Goal: Information Seeking & Learning: Learn about a topic

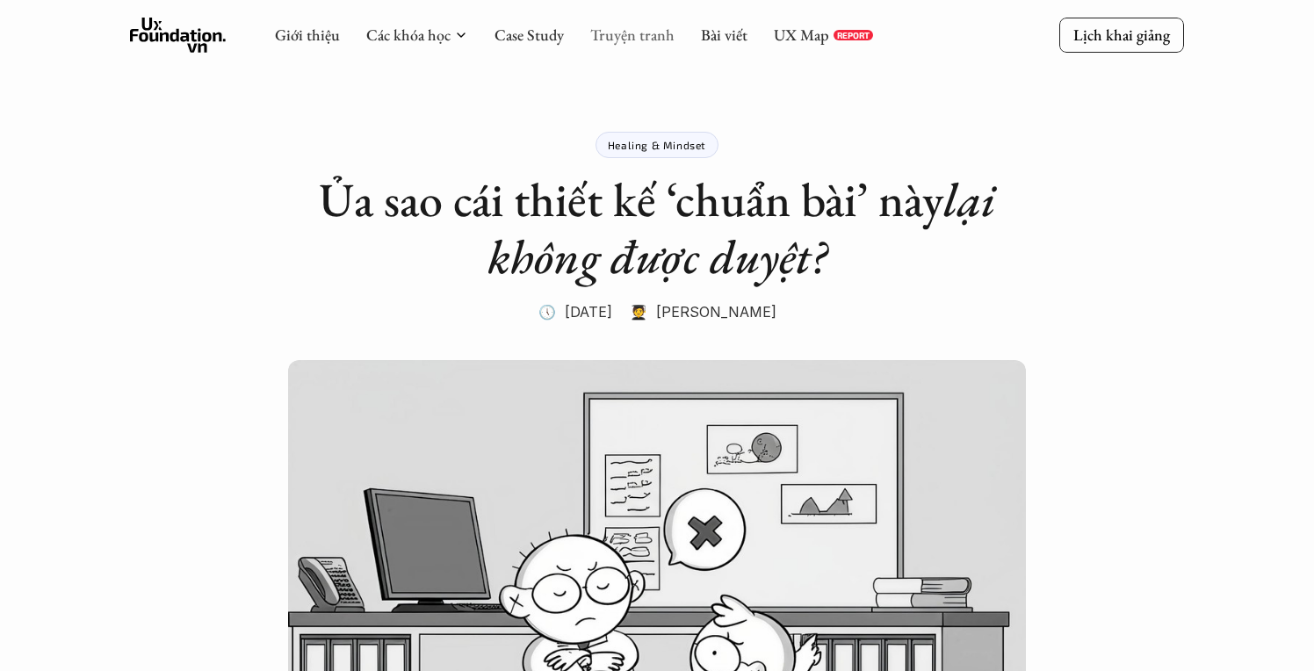
click at [658, 39] on link "Truyện tranh" at bounding box center [632, 35] width 84 height 20
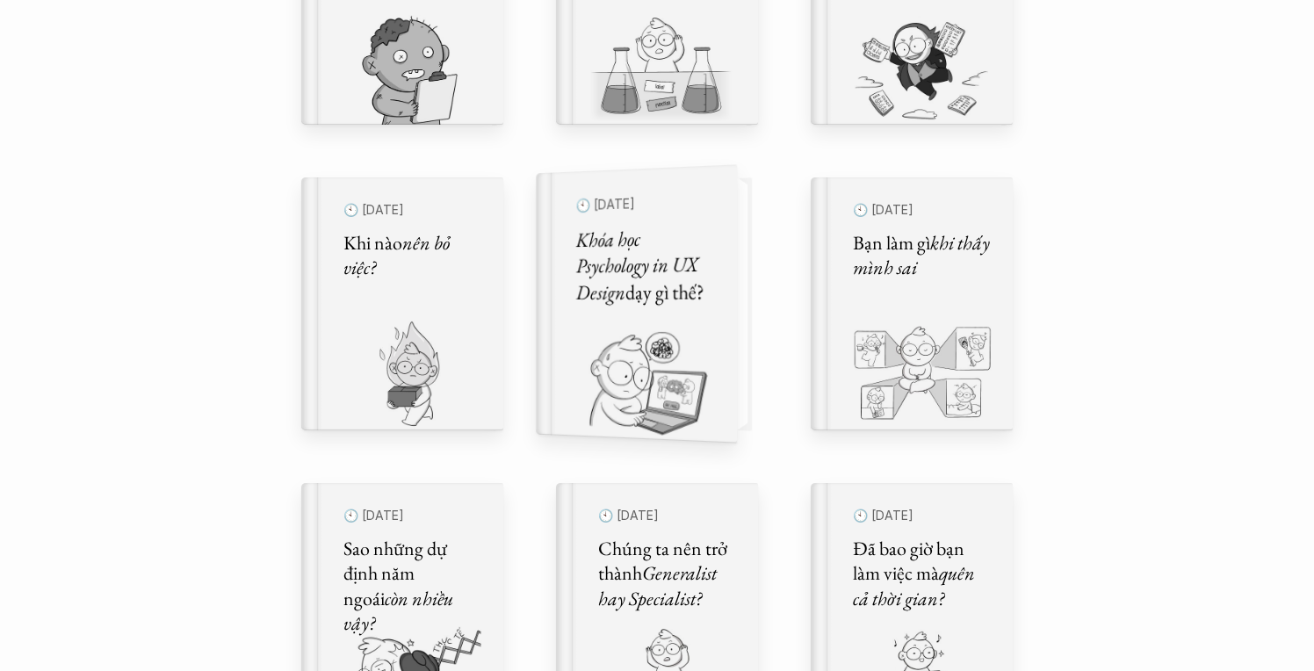
scroll to position [807, 0]
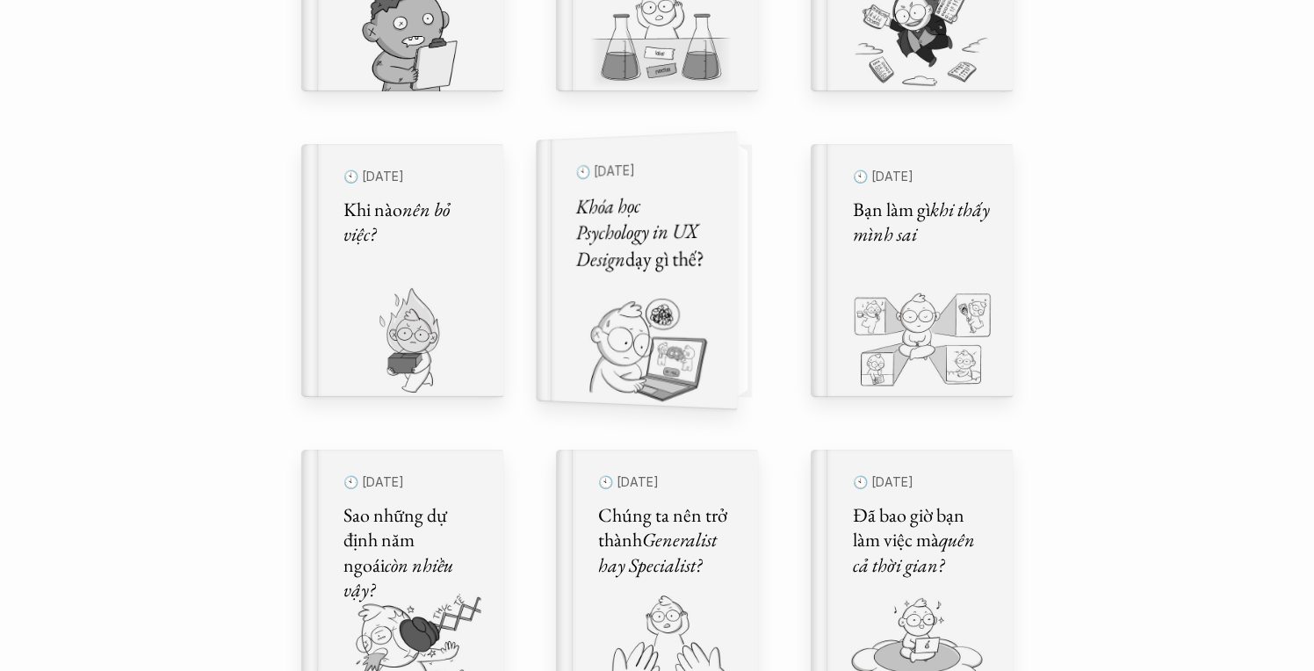
click at [683, 371] on img at bounding box center [626, 348] width 180 height 121
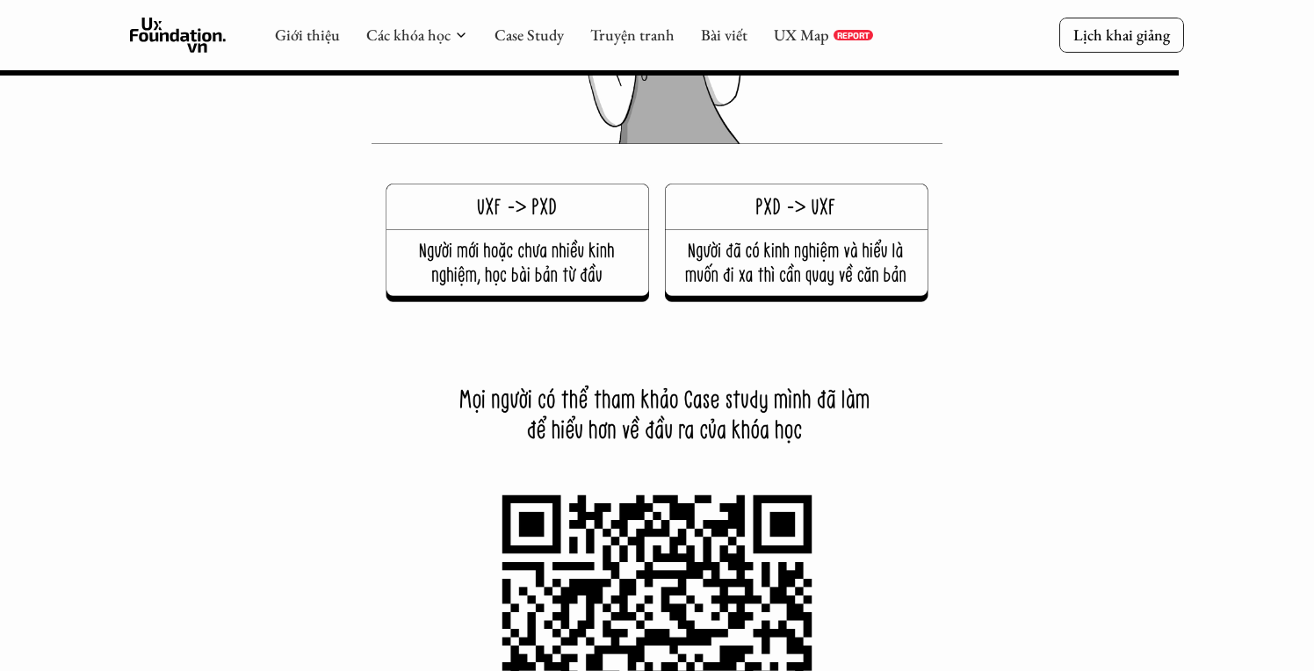
scroll to position [23314, 0]
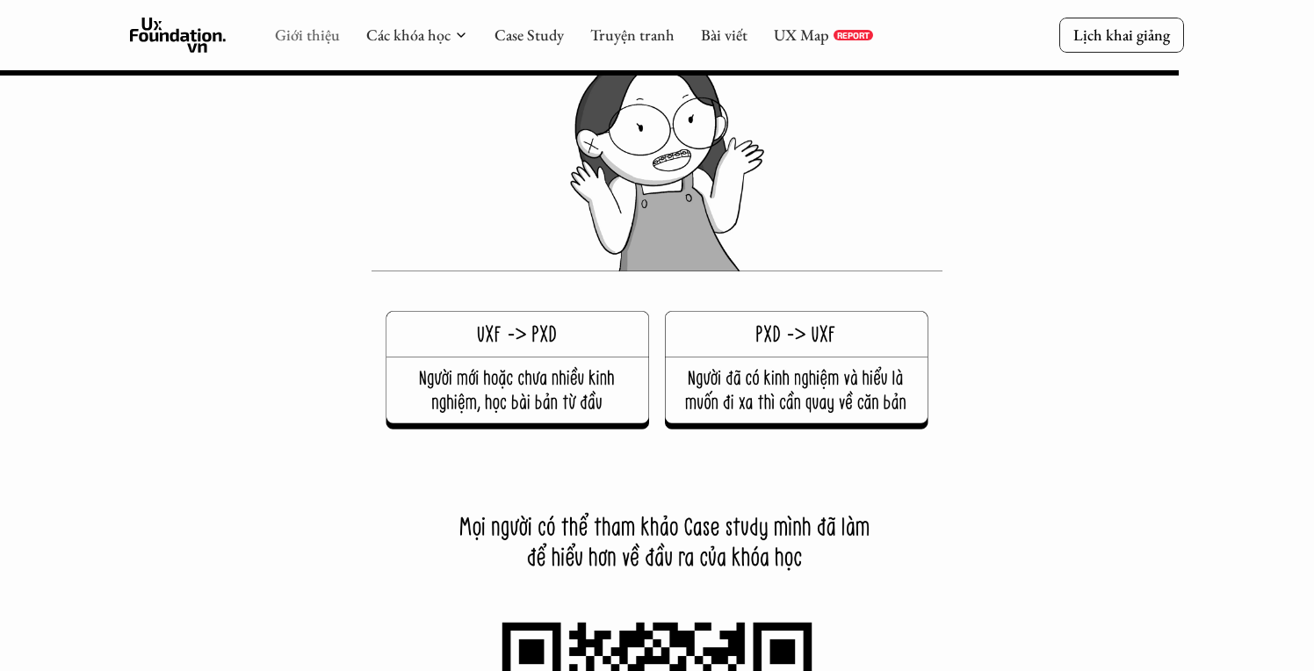
click at [298, 40] on link "Giới thiệu" at bounding box center [307, 35] width 65 height 20
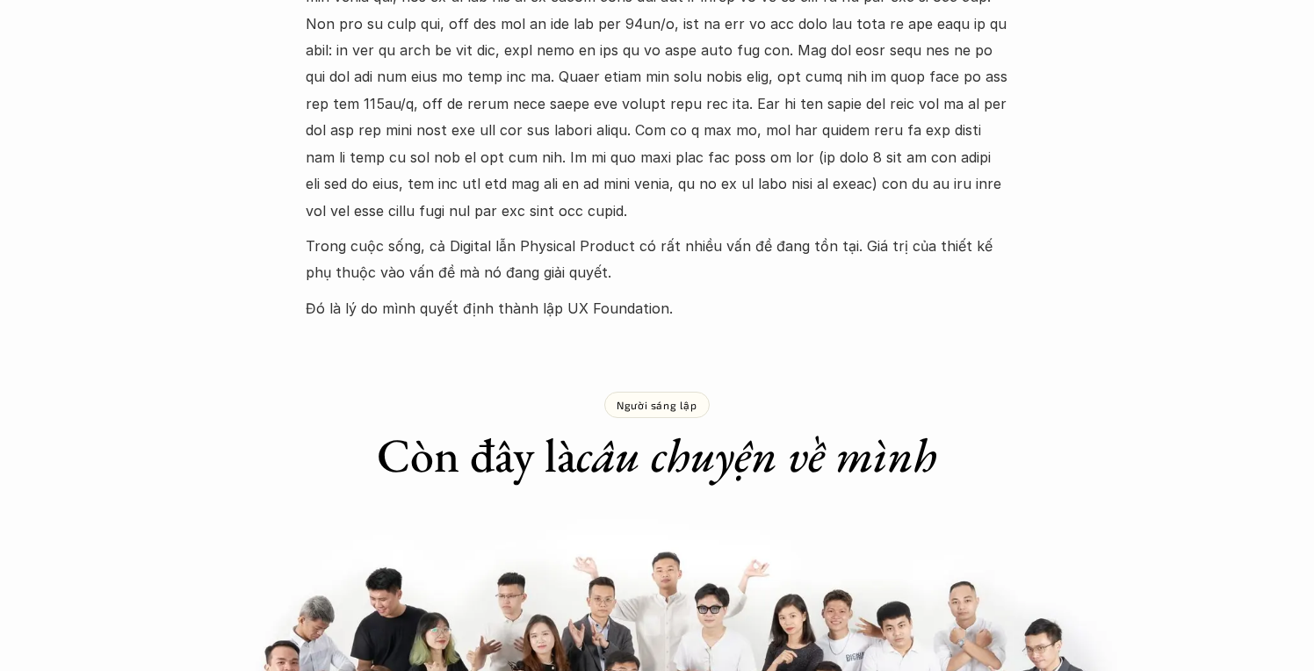
scroll to position [952, 0]
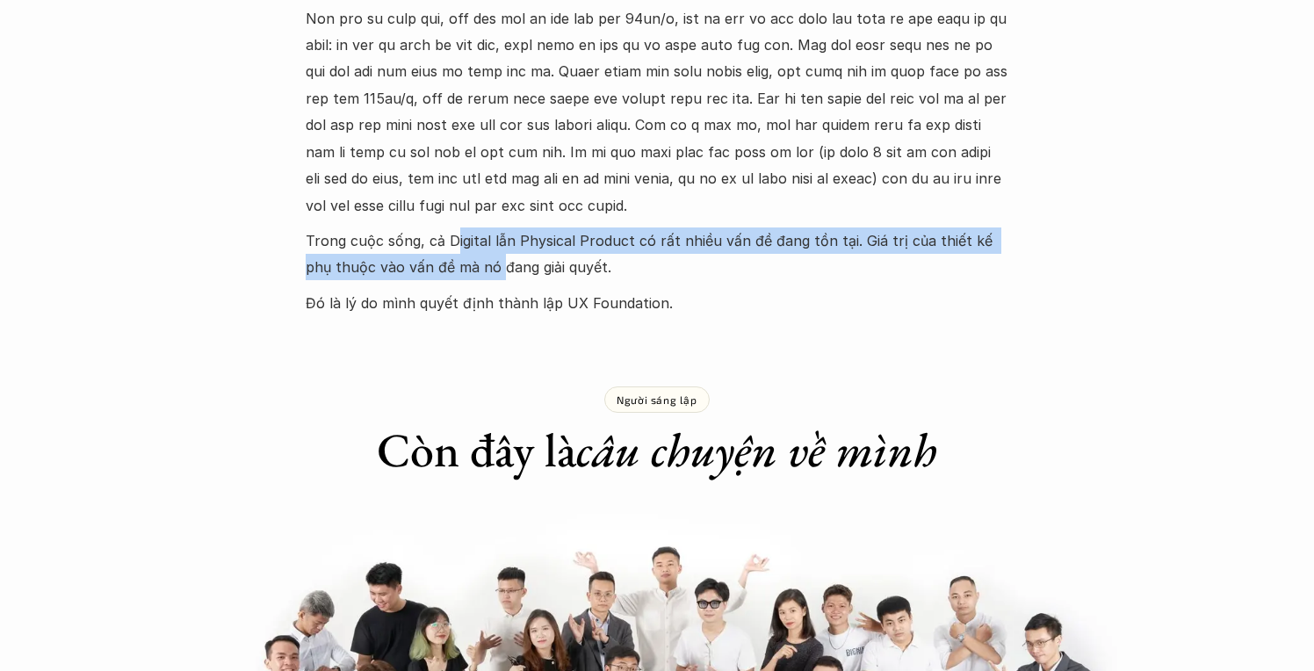
drag, startPoint x: 453, startPoint y: 227, endPoint x: 473, endPoint y: 248, distance: 28.6
click at [473, 248] on p "Trong cuộc sống, cả Digital lẫn Physical Product có rất nhiều vấn đề đang tồn t…" at bounding box center [657, 254] width 703 height 54
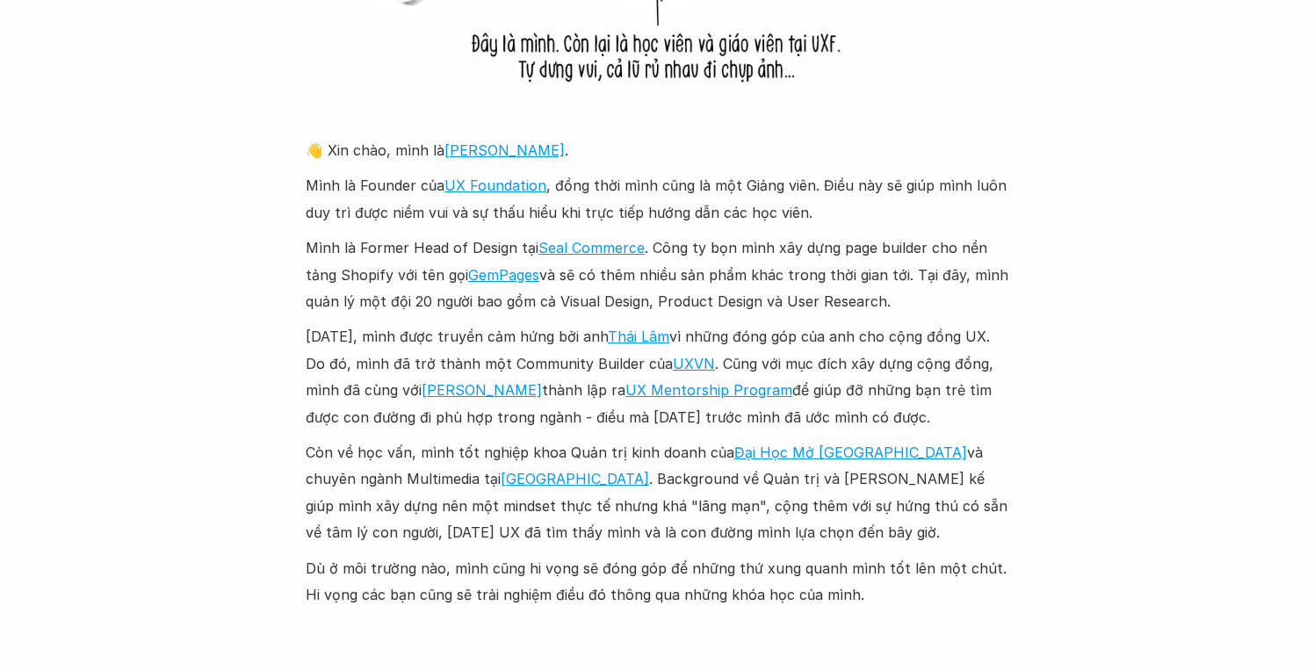
scroll to position [1909, 0]
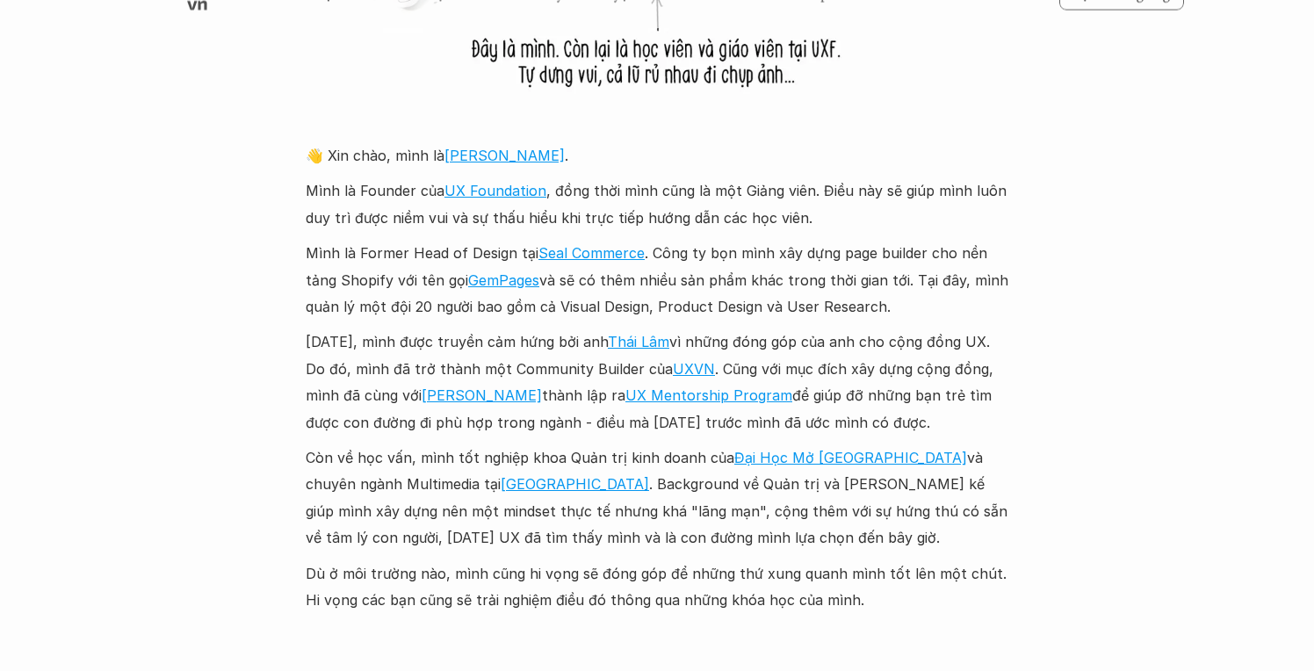
drag, startPoint x: 482, startPoint y: 325, endPoint x: 476, endPoint y: 343, distance: 18.6
click at [476, 342] on p "[DATE], mình được truyền cảm hứng bởi anh [PERSON_NAME] vì những đóng góp của a…" at bounding box center [657, 381] width 703 height 107
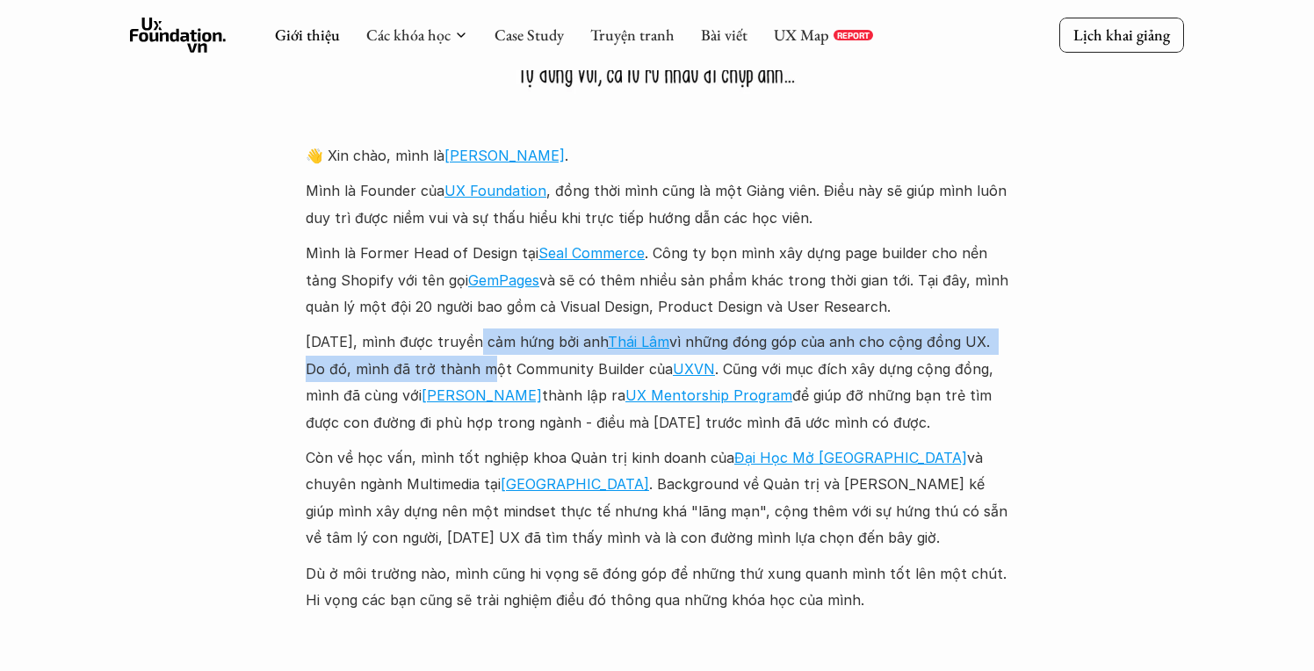
scroll to position [1917, 0]
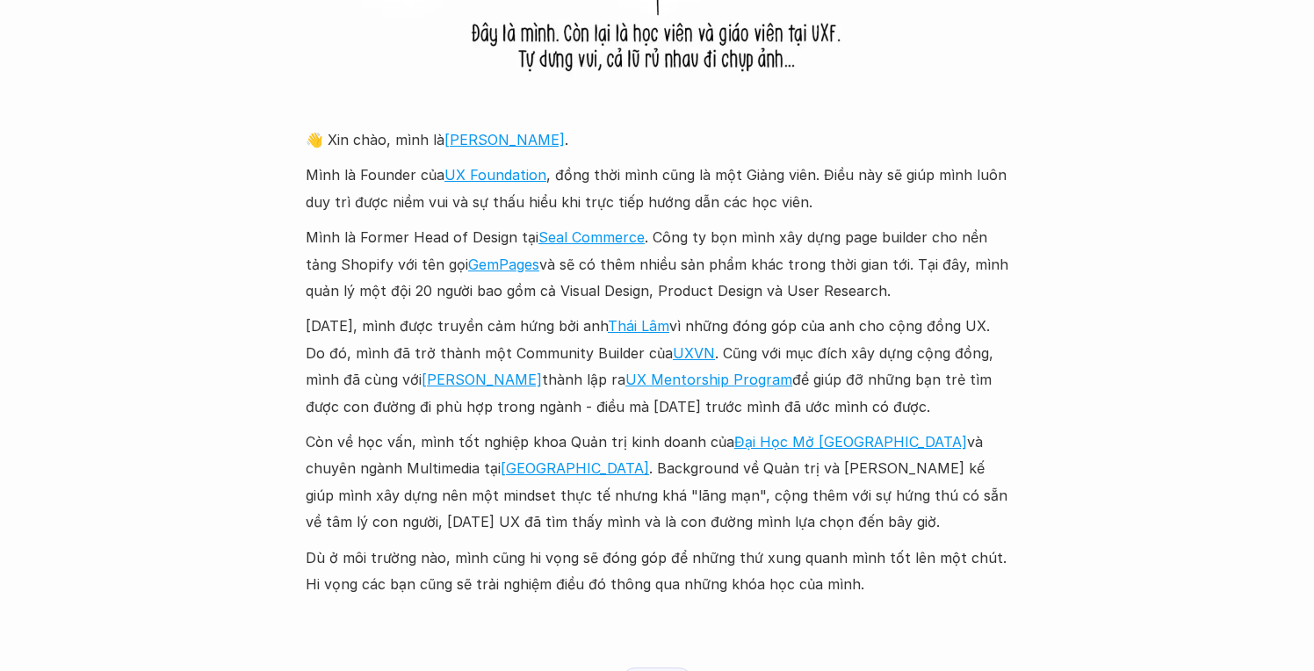
click at [566, 341] on p "[DATE], mình được truyền cảm hứng bởi anh [PERSON_NAME] vì những đóng góp của a…" at bounding box center [657, 366] width 703 height 107
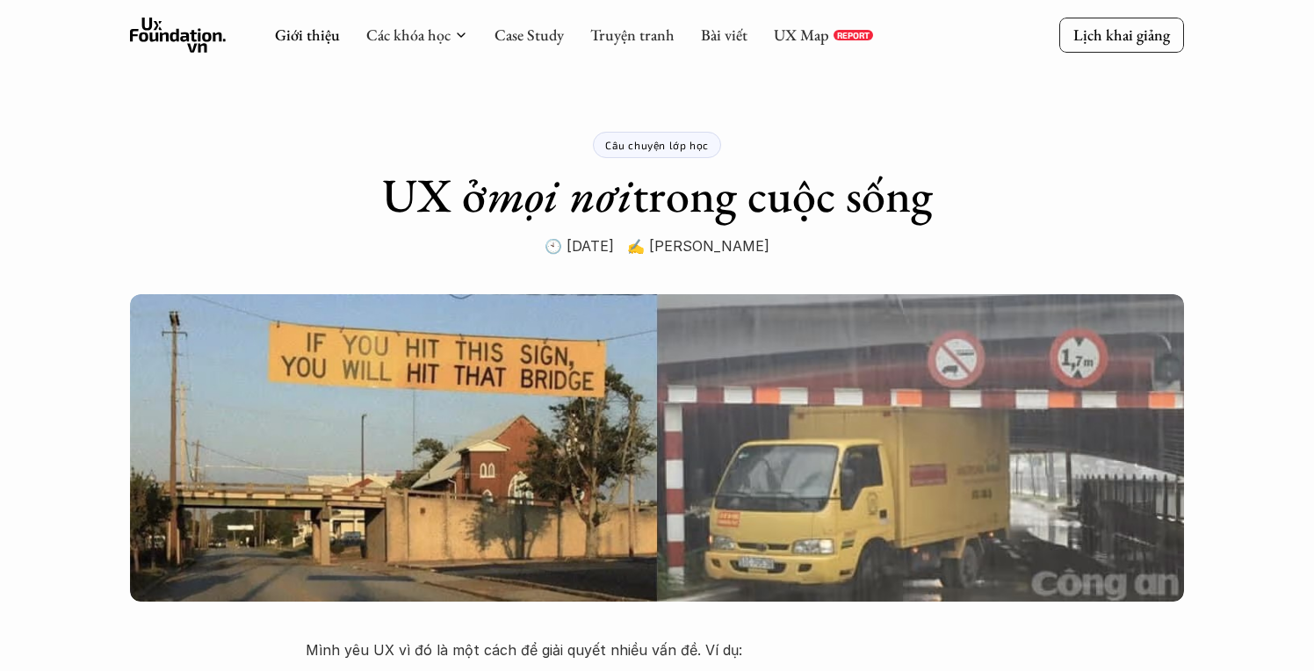
scroll to position [0, 0]
click at [637, 141] on p "Câu chuyện lớp học" at bounding box center [657, 145] width 104 height 12
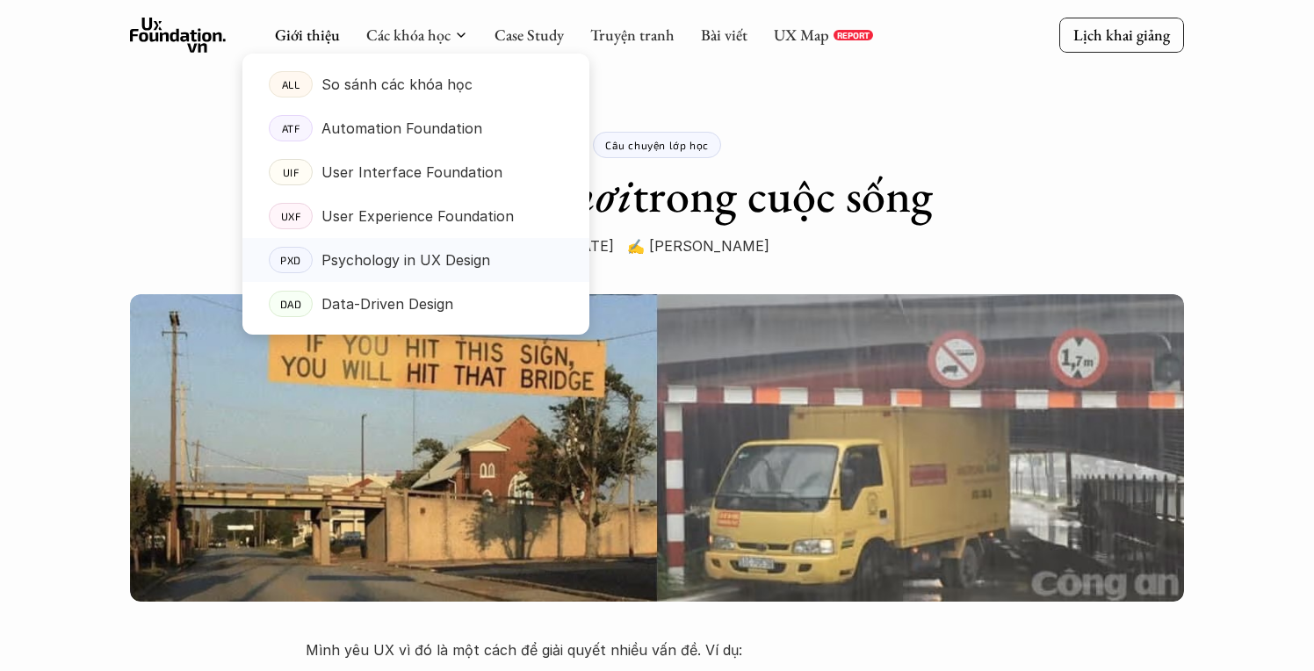
click at [464, 256] on p "Psychology in UX Design" at bounding box center [405, 260] width 169 height 26
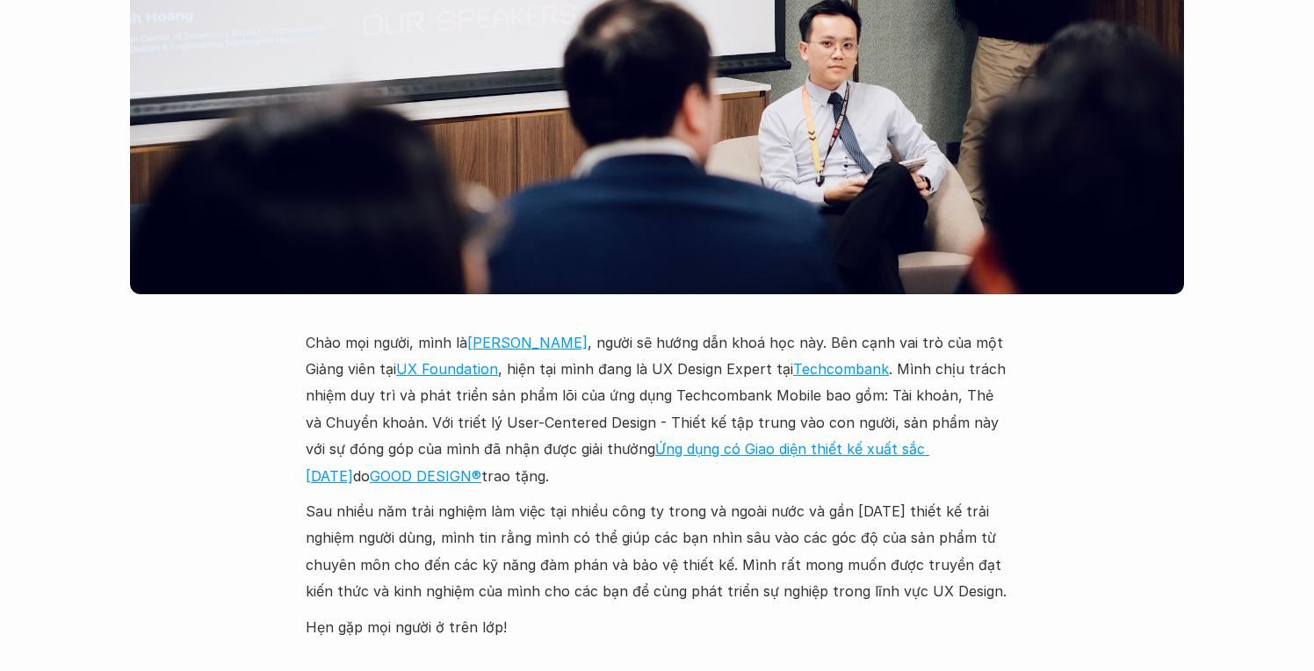
scroll to position [4688, 0]
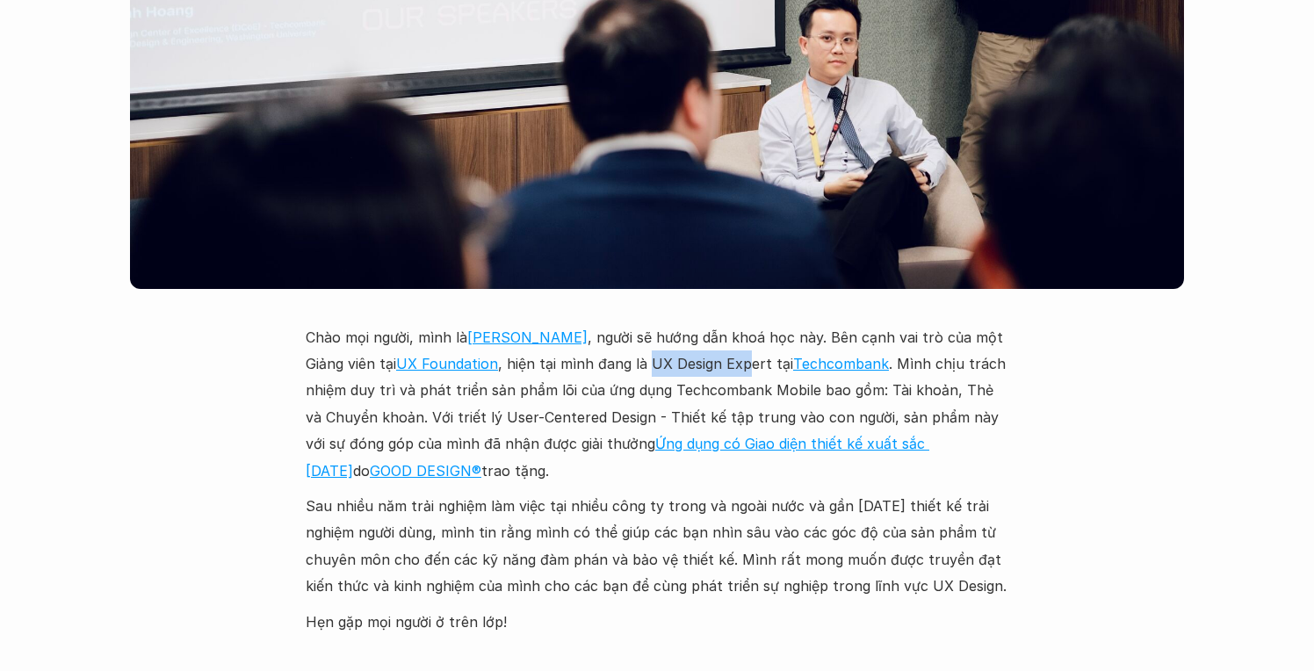
drag, startPoint x: 652, startPoint y: 315, endPoint x: 741, endPoint y: 317, distance: 89.6
click at [741, 324] on p "Chào mọi người, mình là [PERSON_NAME] , người sẽ hướng dẫn khoá học này. Bên cạ…" at bounding box center [657, 404] width 703 height 160
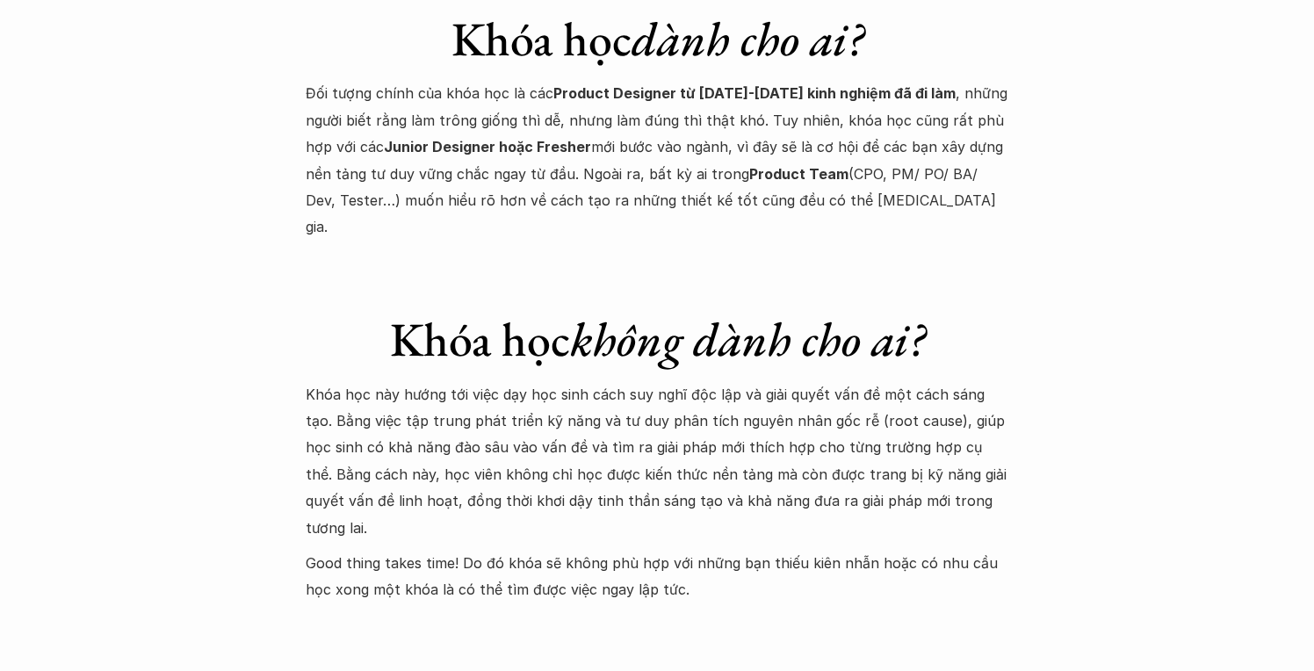
scroll to position [6859, 0]
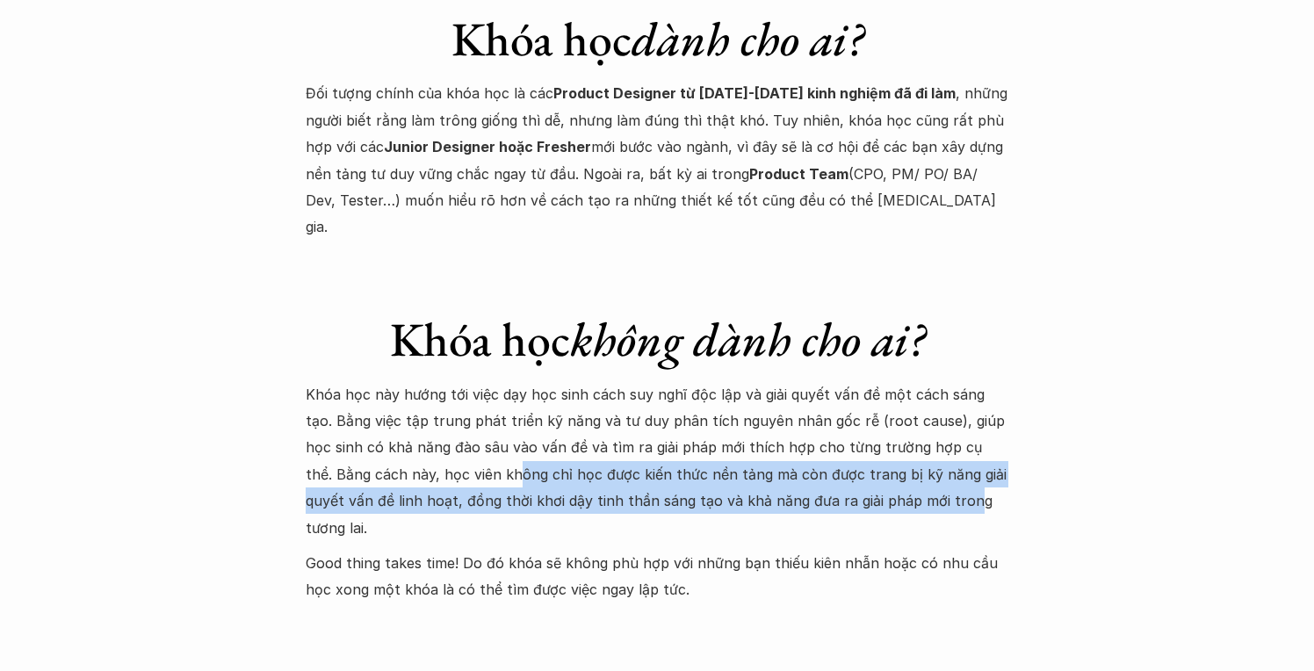
drag, startPoint x: 411, startPoint y: 327, endPoint x: 841, endPoint y: 350, distance: 430.2
click at [841, 381] on p "Khóa học này hướng tới việc dạy học sinh cách suy nghĩ độc lập và giải quyết vấ…" at bounding box center [657, 461] width 703 height 160
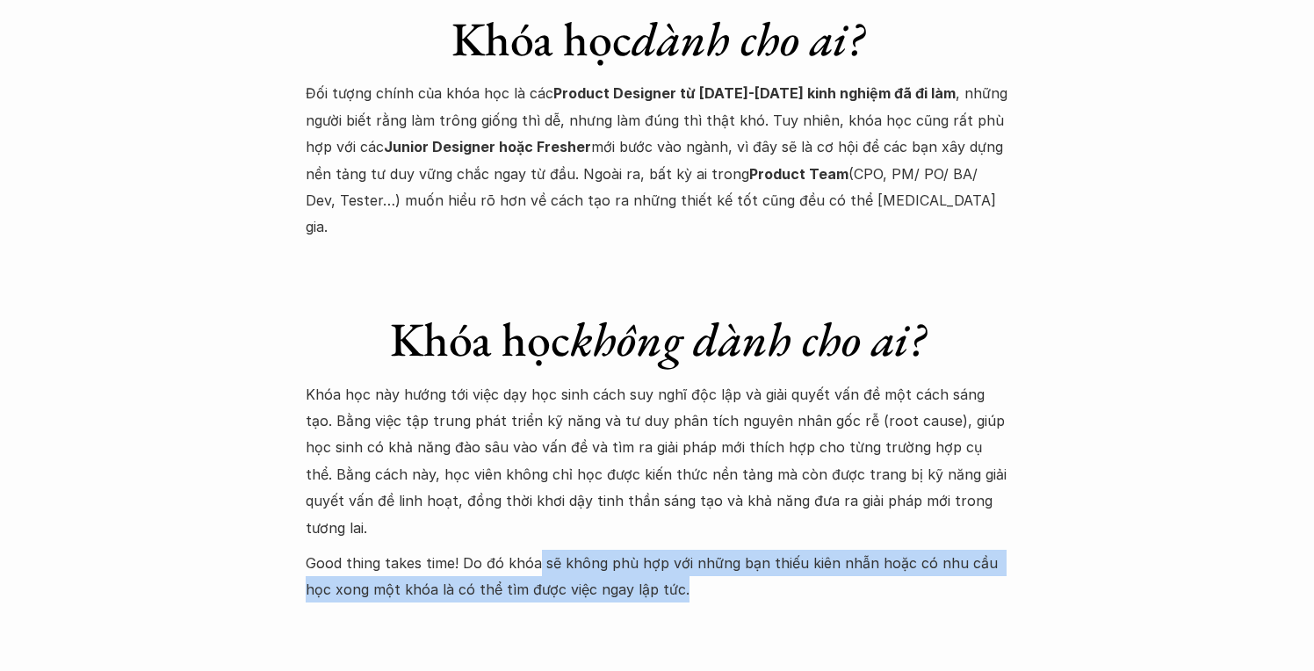
drag, startPoint x: 536, startPoint y: 390, endPoint x: 806, endPoint y: 415, distance: 271.7
click at [806, 550] on p "Good thing takes time! Do đó khóa sẽ không phù hợp với những bạn thiếu kiên nhẫ…" at bounding box center [657, 577] width 703 height 54
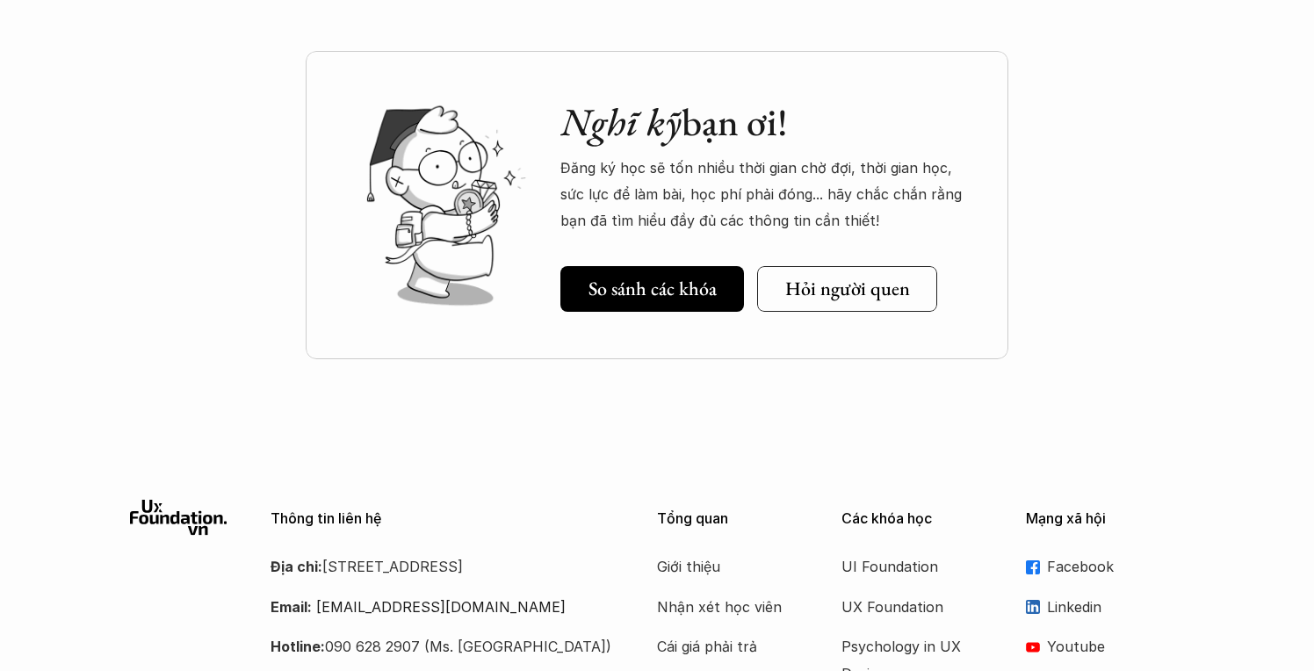
scroll to position [8281, 0]
